Goal: Find specific page/section: Find specific page/section

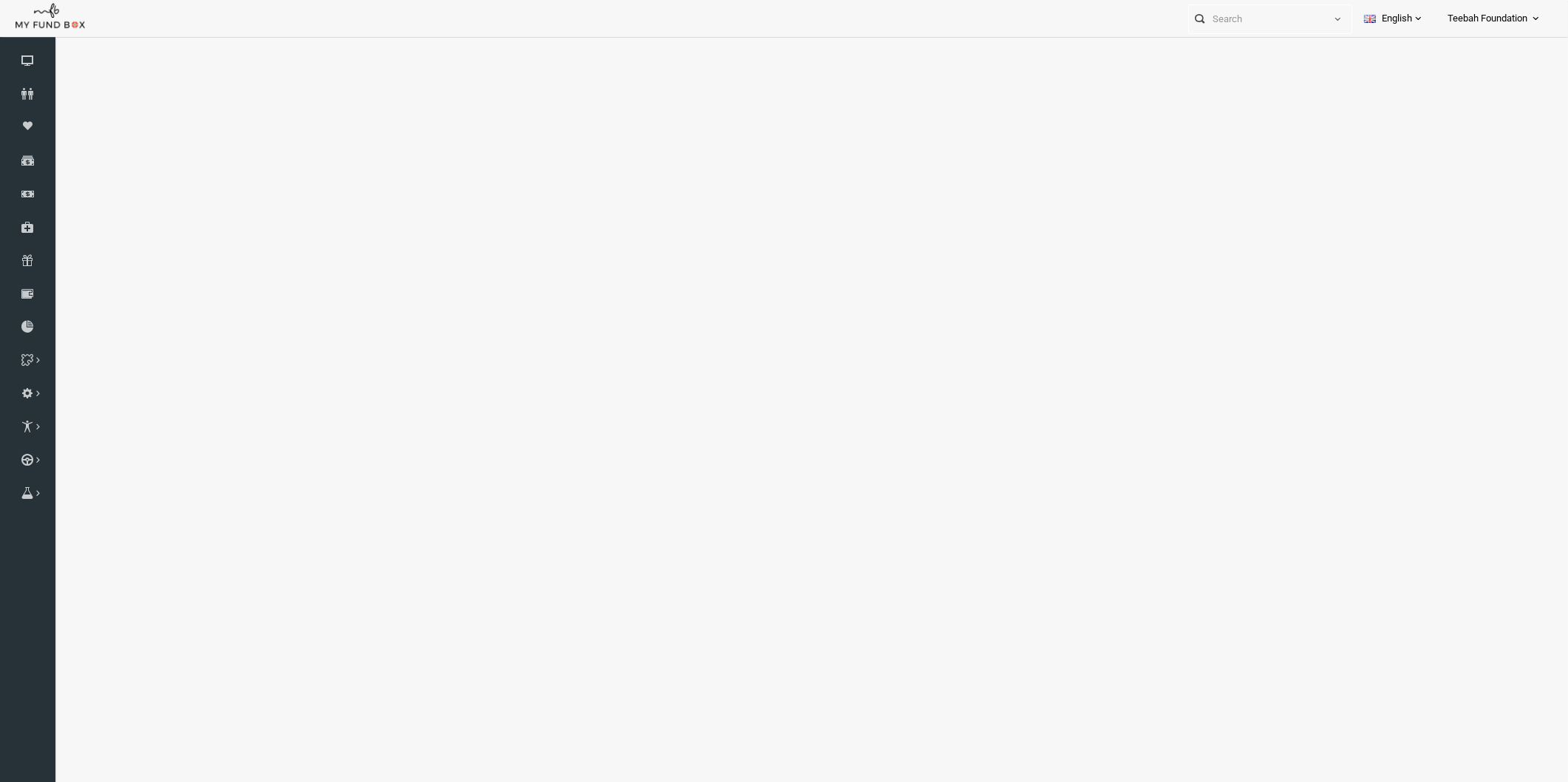
select select "100"
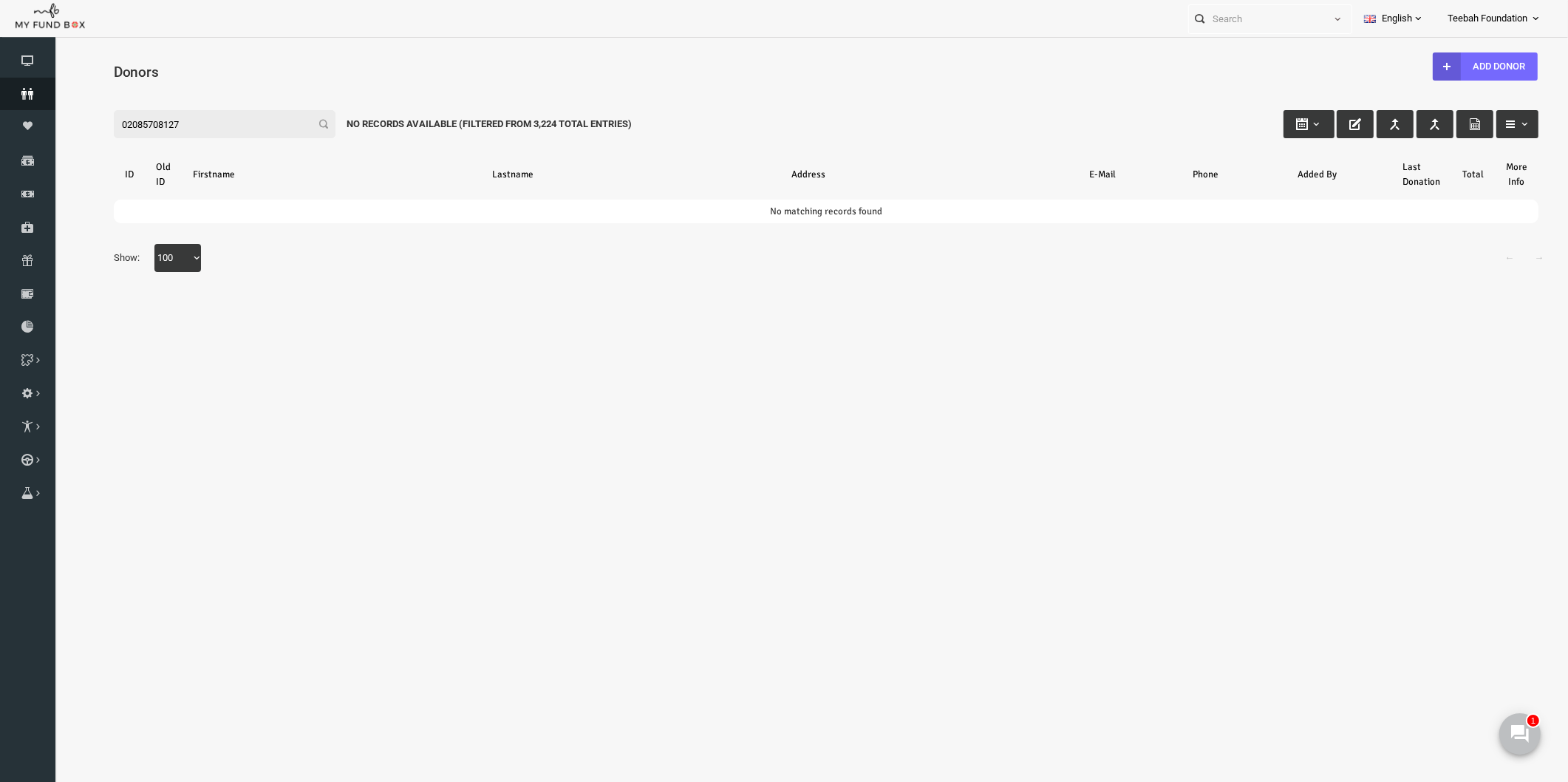
click at [31, 96] on icon at bounding box center [28, 94] width 56 height 12
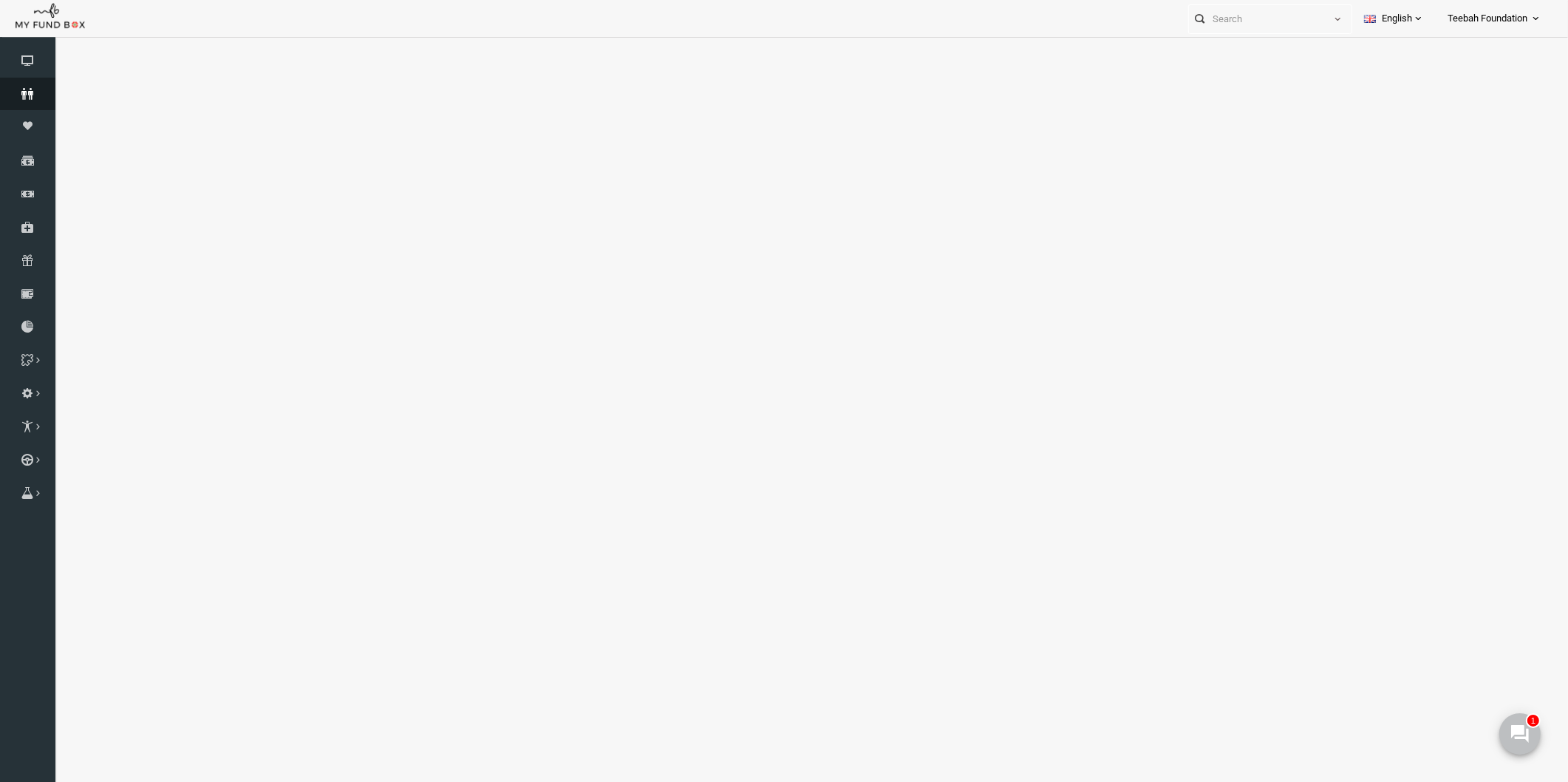
select select "100"
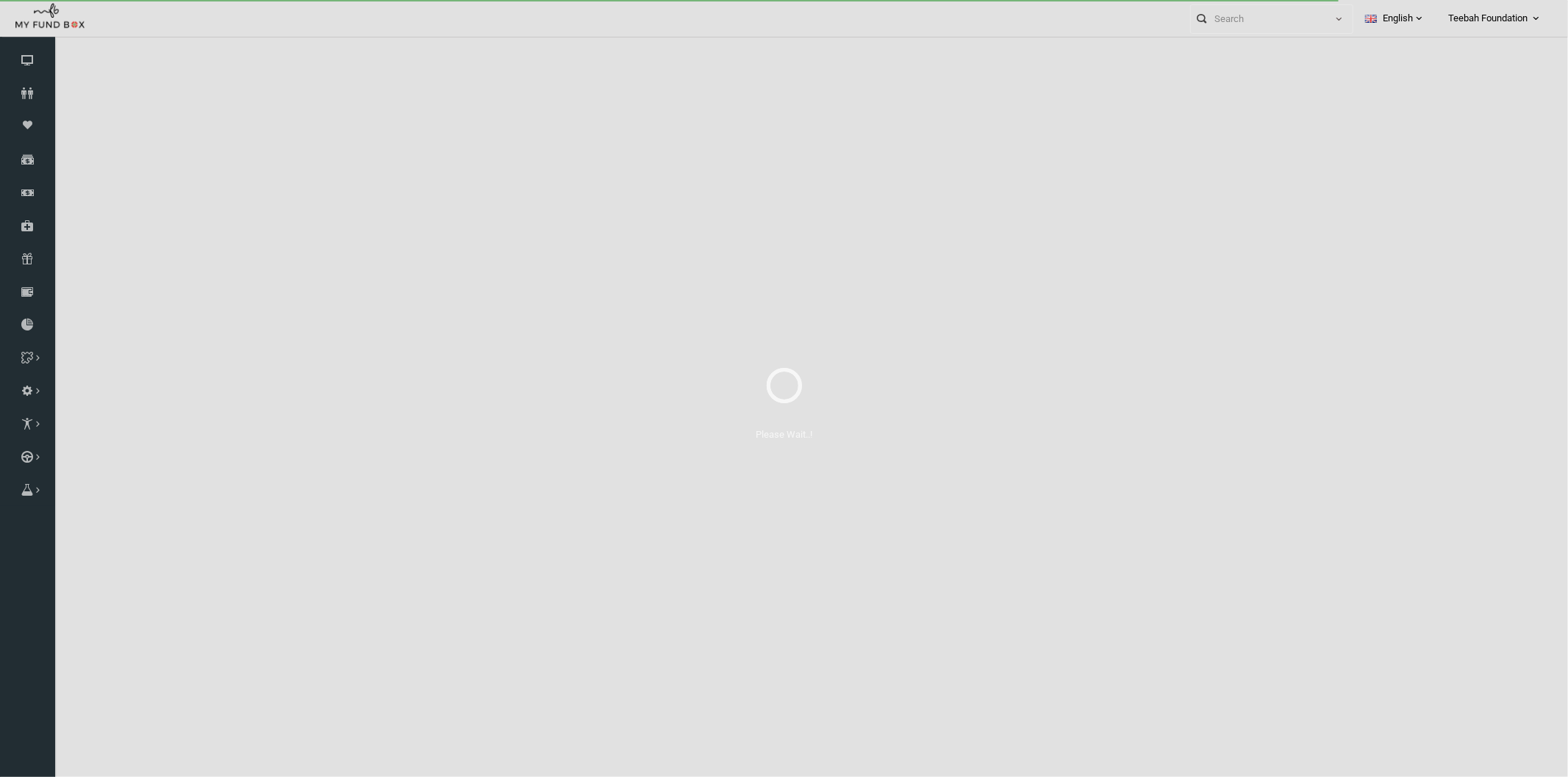
select select "100"
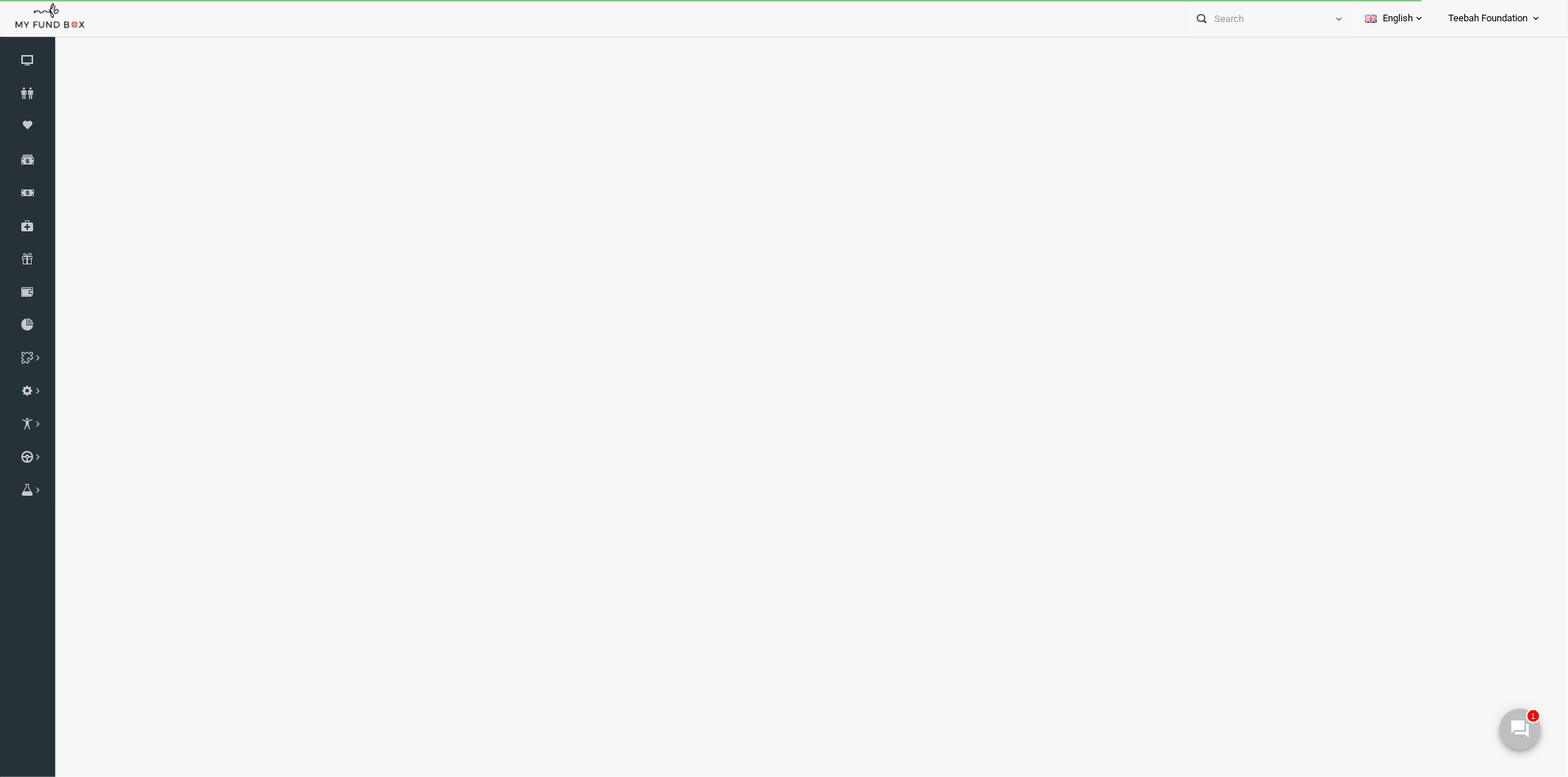
select select "100"
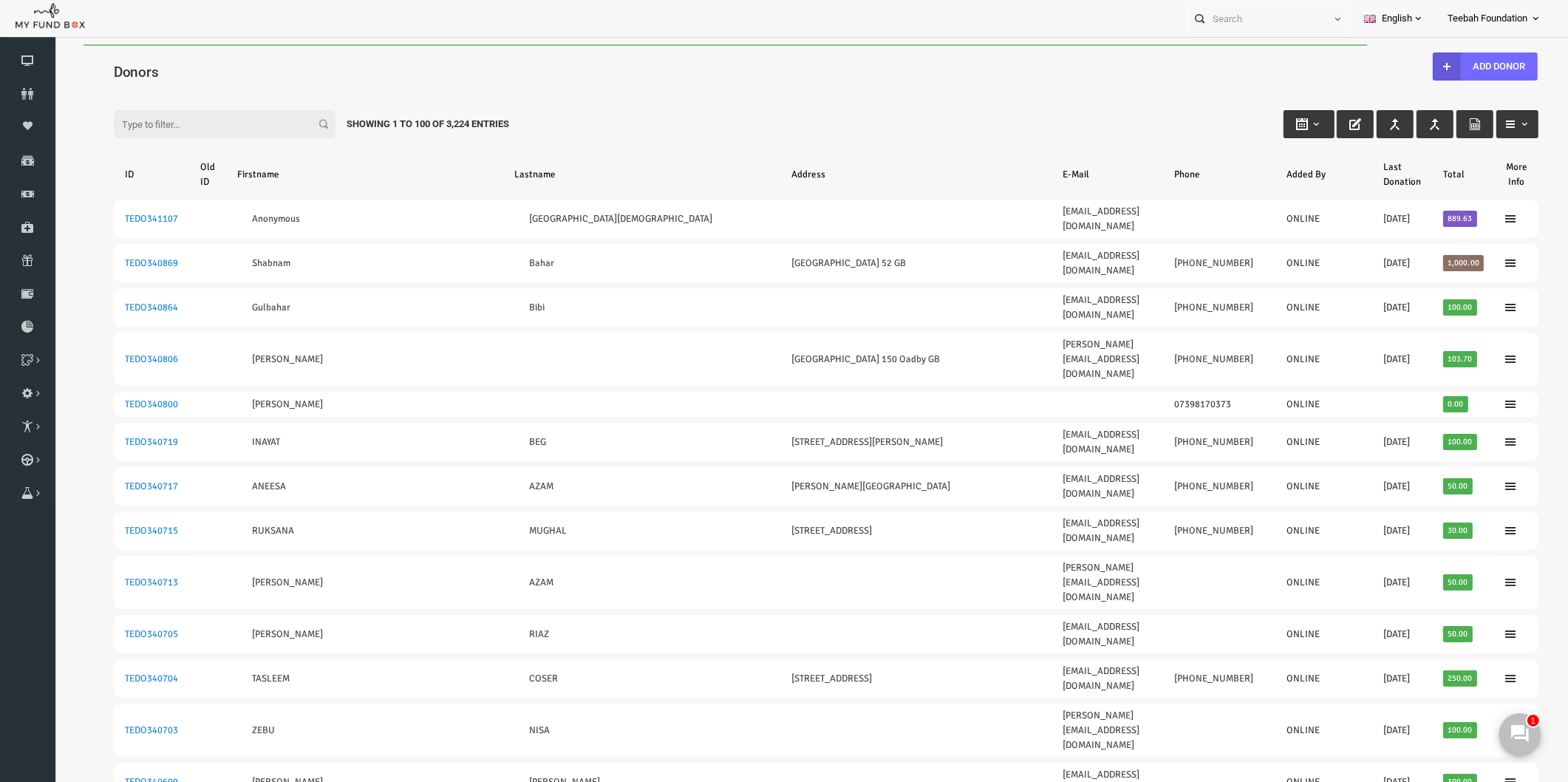
click at [176, 92] on div "Filter: Showing 1 to 100 of 3,224 Entries" at bounding box center [796, 110] width 1454 height 40
click at [230, 61] on h4 "Donors" at bounding box center [803, 72] width 1440 height 21
click at [1079, 57] on div "Donors" at bounding box center [796, 69] width 1454 height 51
